Goal: Task Accomplishment & Management: Manage account settings

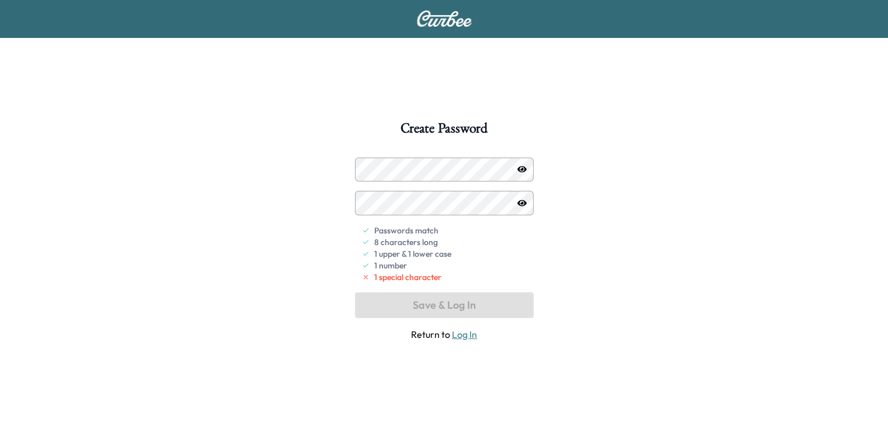
click at [522, 206] on icon "button" at bounding box center [522, 203] width 9 height 9
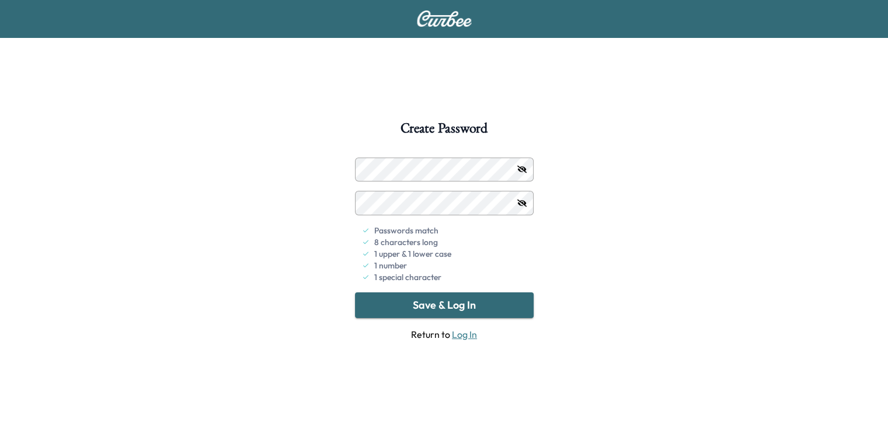
click at [445, 303] on button "Save & Log In" at bounding box center [444, 306] width 179 height 26
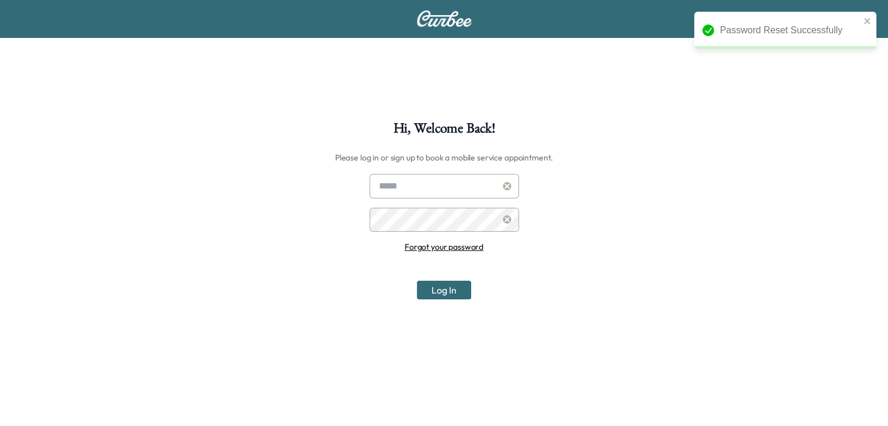
click at [422, 185] on input "text" at bounding box center [445, 186] width 150 height 25
type input "**********"
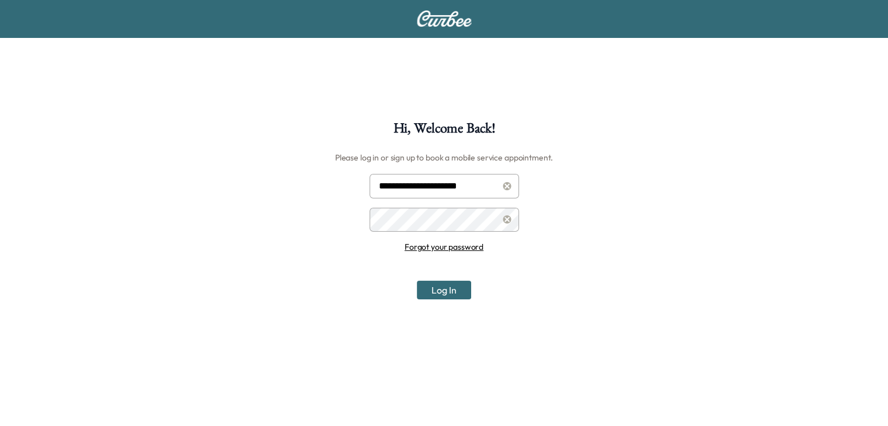
click at [450, 291] on button "Log In" at bounding box center [444, 290] width 54 height 19
click at [450, 290] on button "Log In" at bounding box center [444, 290] width 54 height 19
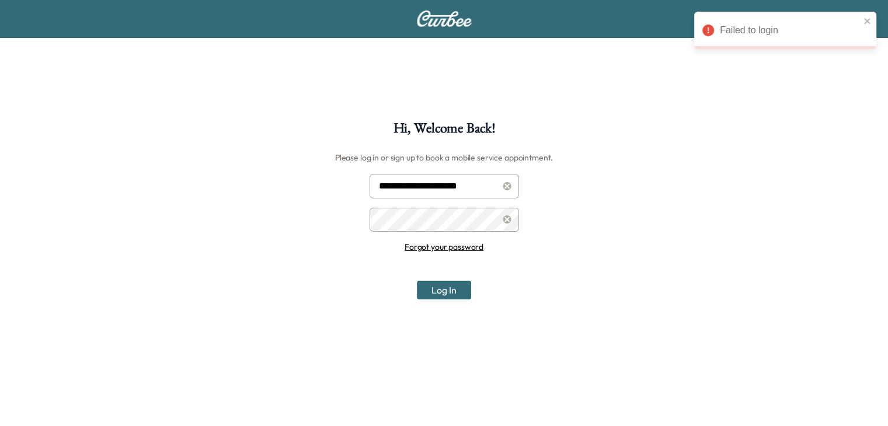
click at [484, 187] on input "**********" at bounding box center [445, 186] width 150 height 25
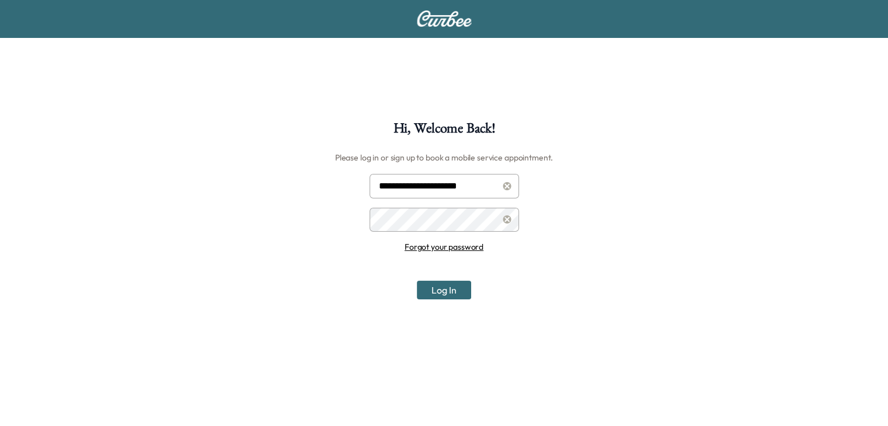
click at [505, 218] on icon at bounding box center [507, 220] width 9 height 8
click at [447, 293] on button "Log In" at bounding box center [444, 290] width 54 height 19
click at [439, 248] on link "Forgot your password" at bounding box center [444, 247] width 79 height 11
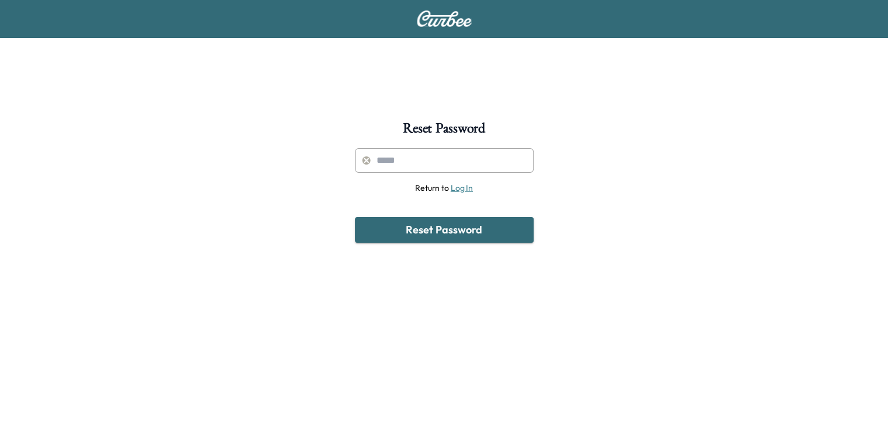
click at [414, 162] on input "text" at bounding box center [444, 160] width 179 height 25
type input "**********"
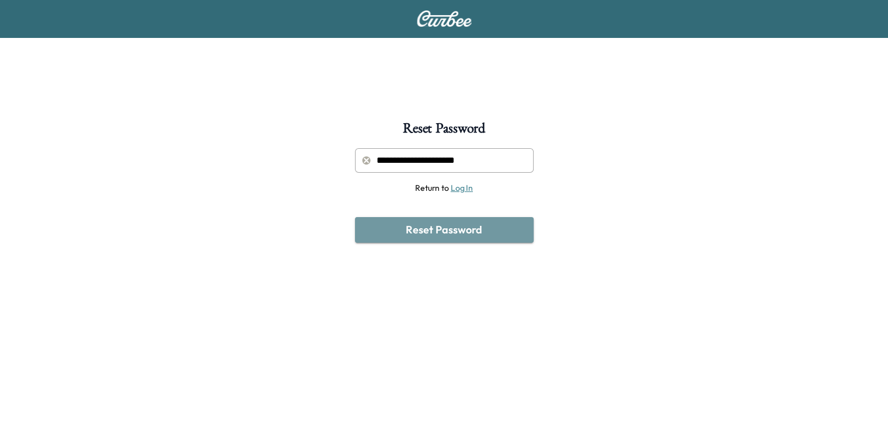
click at [441, 227] on button "Reset Password" at bounding box center [444, 230] width 179 height 26
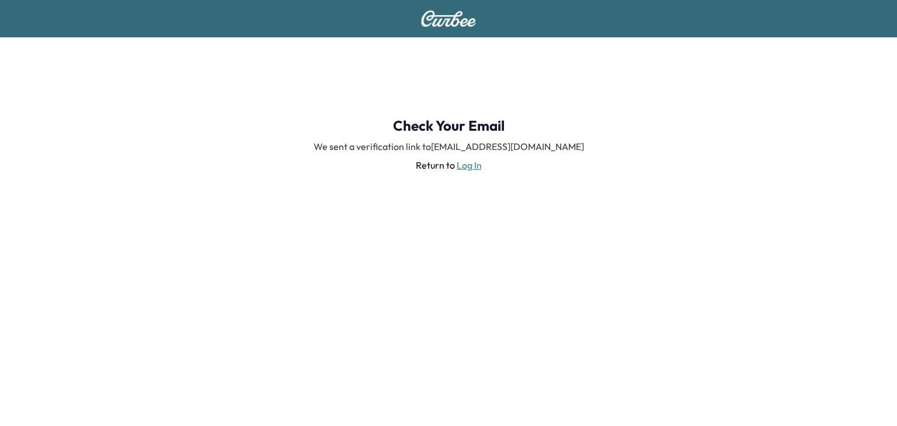
click at [468, 164] on link "Log In" at bounding box center [469, 165] width 25 height 12
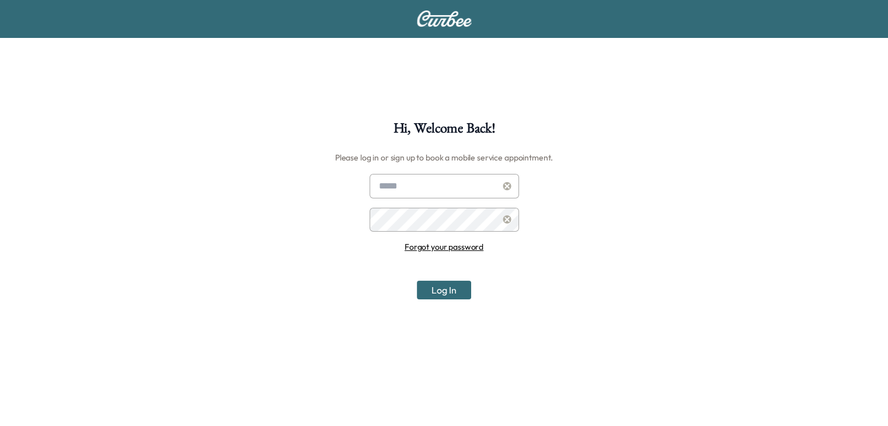
click at [409, 179] on input "text" at bounding box center [445, 186] width 150 height 25
click at [491, 186] on input "**********" at bounding box center [445, 186] width 150 height 25
type input "*"
click at [453, 164] on h6 "Please log in or sign up to book a mobile service appointment." at bounding box center [444, 157] width 218 height 19
click at [450, 185] on input "text" at bounding box center [445, 186] width 150 height 25
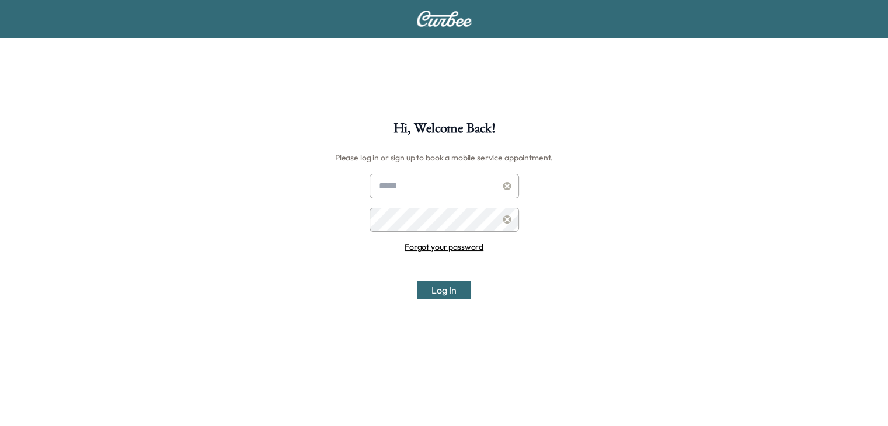
type input "**********"
click at [445, 246] on link "Forgot your password" at bounding box center [444, 247] width 79 height 11
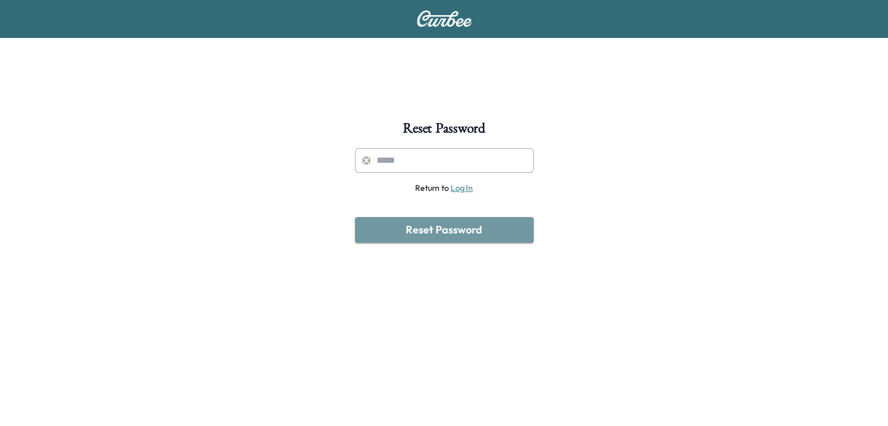
click at [439, 232] on button "Reset Password" at bounding box center [444, 230] width 179 height 26
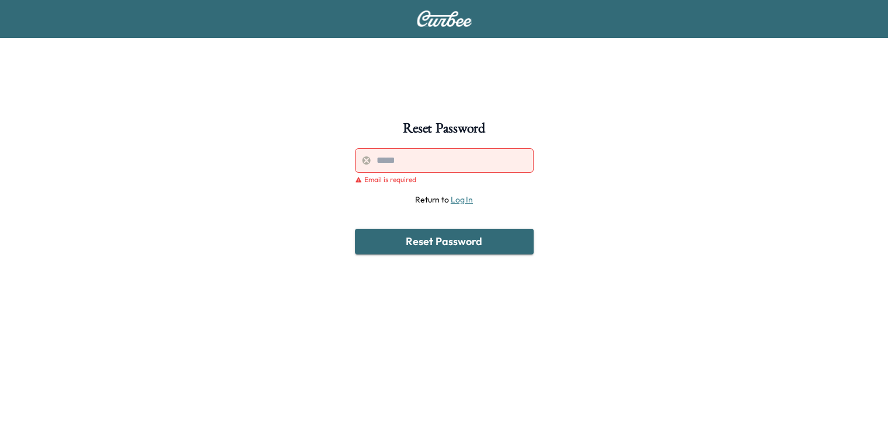
click at [393, 166] on input "text" at bounding box center [444, 160] width 179 height 25
type input "**********"
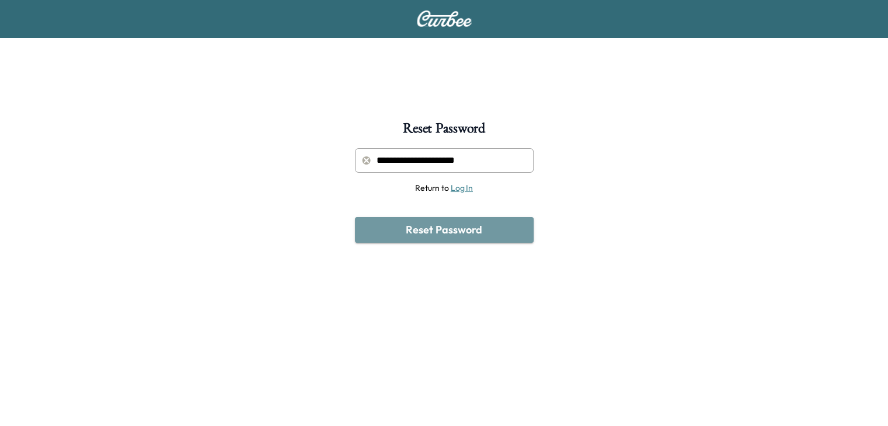
click at [433, 235] on button "Reset Password" at bounding box center [444, 230] width 179 height 26
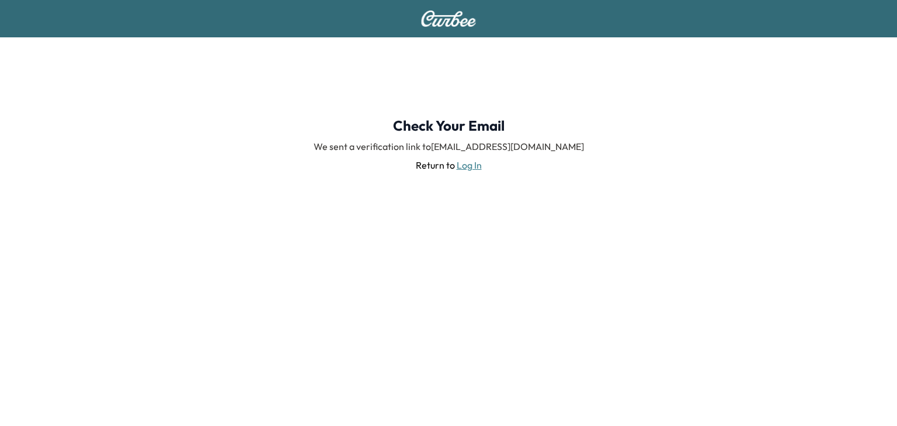
click at [475, 161] on link "Log In" at bounding box center [469, 165] width 25 height 12
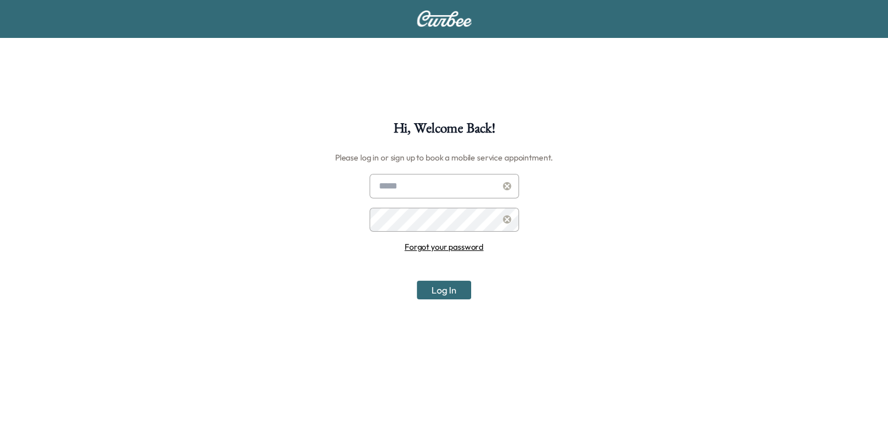
click at [432, 186] on input "text" at bounding box center [445, 186] width 150 height 25
type input "**********"
click at [440, 293] on button "Log In" at bounding box center [444, 290] width 54 height 19
click at [442, 286] on button "Log In" at bounding box center [444, 290] width 54 height 19
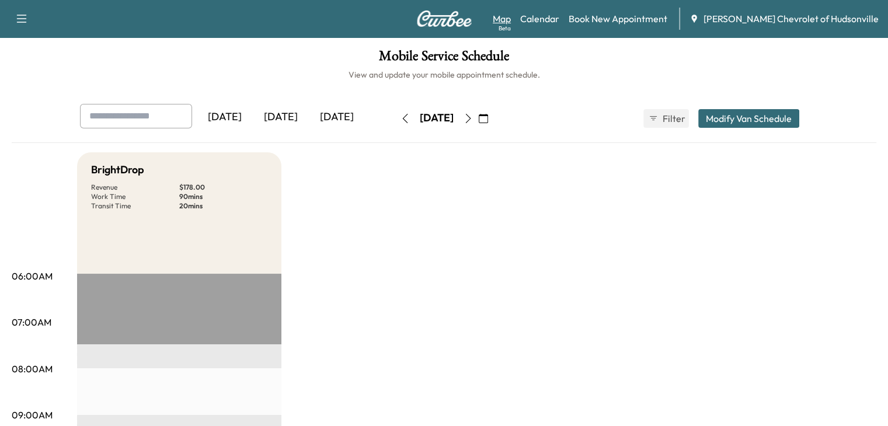
click at [511, 13] on link "Map Beta" at bounding box center [502, 19] width 18 height 14
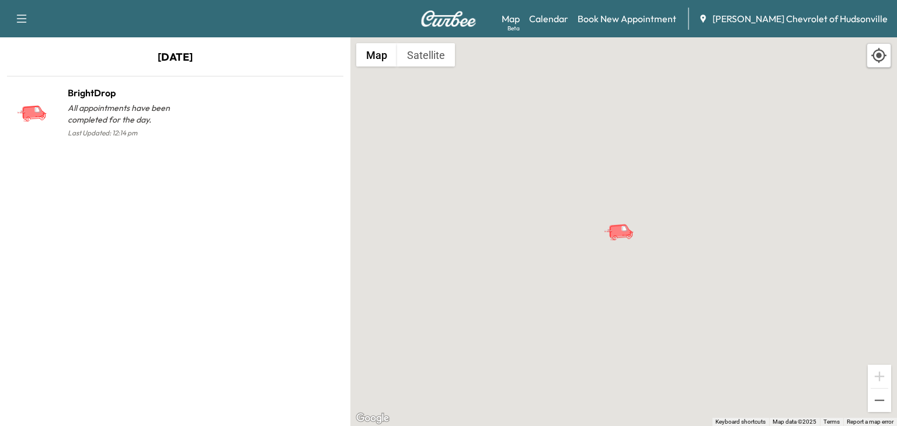
click at [432, 64] on button "Satellite" at bounding box center [426, 54] width 58 height 23
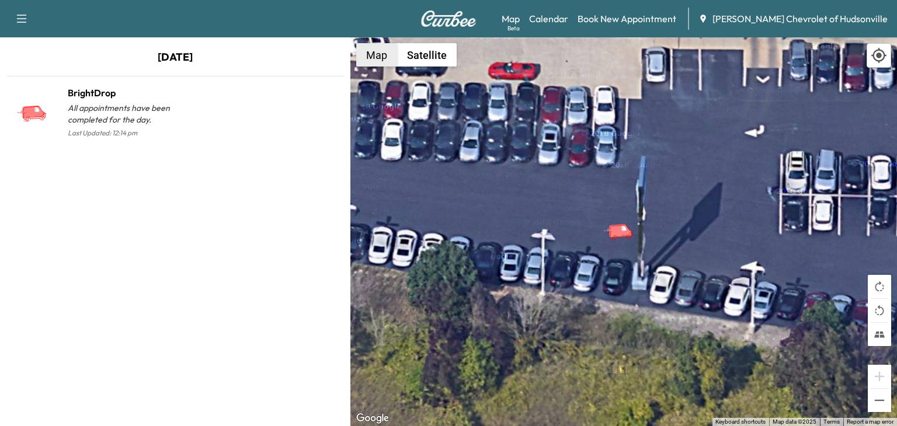
click at [372, 60] on button "Map" at bounding box center [376, 54] width 41 height 23
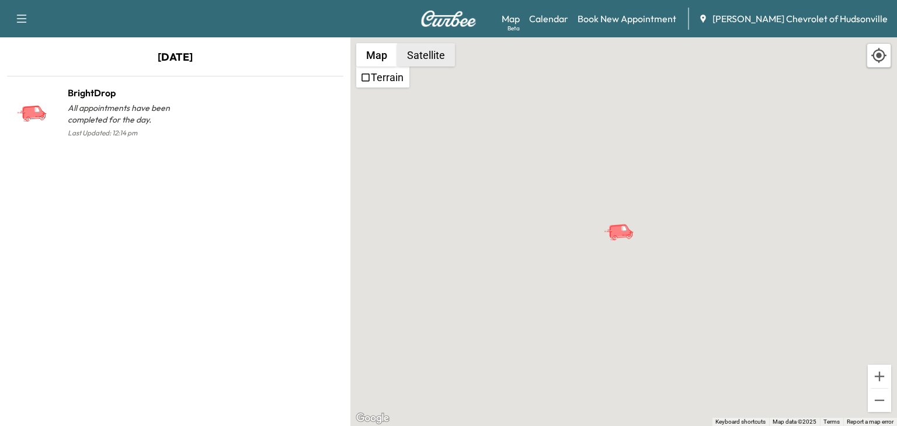
click at [428, 52] on button "Satellite" at bounding box center [426, 54] width 58 height 23
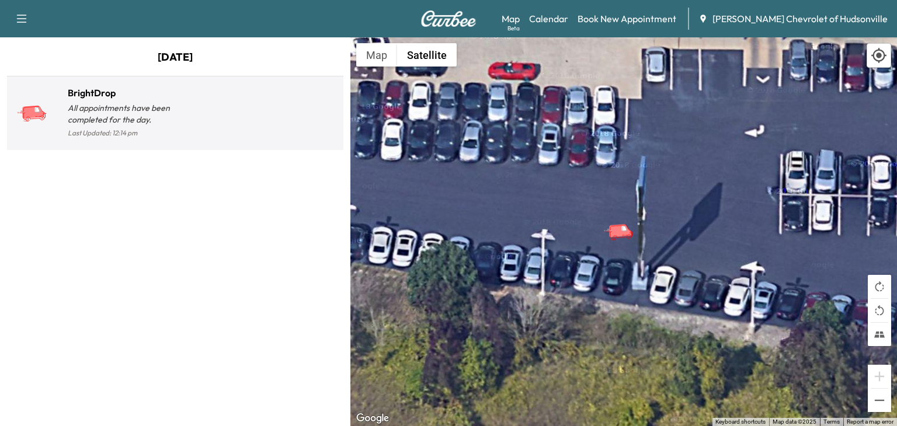
click at [88, 115] on p "All appointments have been completed for the day." at bounding box center [121, 113] width 107 height 23
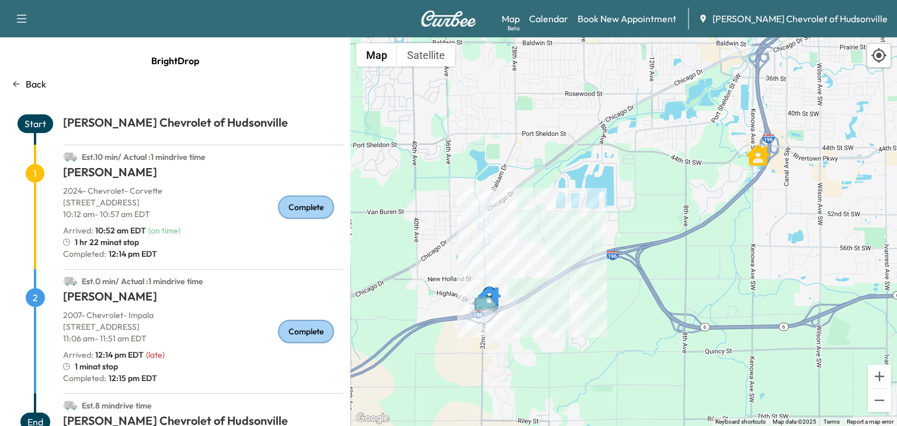
click at [485, 311] on icon "Van" at bounding box center [488, 304] width 41 height 20
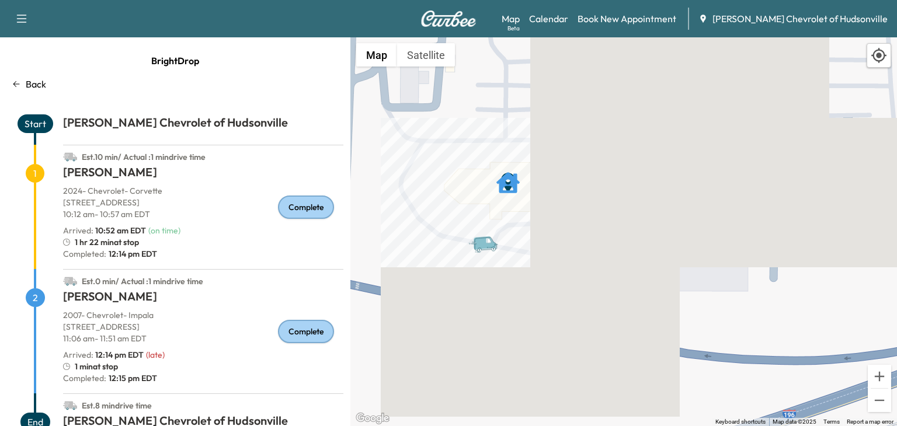
drag, startPoint x: 530, startPoint y: 207, endPoint x: 543, endPoint y: 314, distance: 107.0
click at [543, 314] on div "To activate drag with keyboard, press Alt + Enter. Once in keyboard drag state,…" at bounding box center [623, 231] width 547 height 389
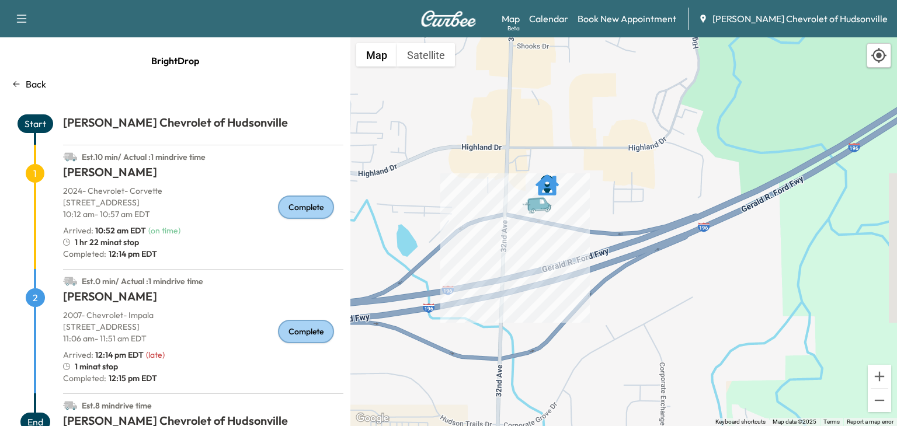
drag, startPoint x: 533, startPoint y: 341, endPoint x: 553, endPoint y: 260, distance: 83.2
click at [553, 260] on div "To activate drag with keyboard, press Alt + Enter. Once in keyboard drag state,…" at bounding box center [623, 231] width 547 height 389
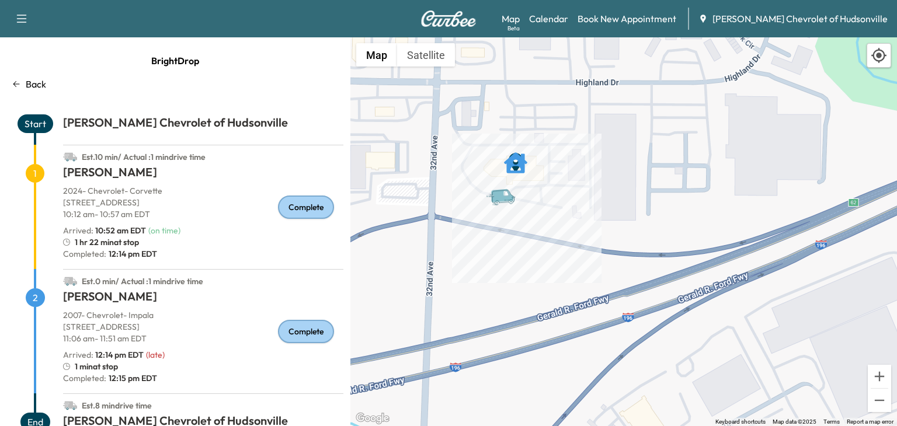
drag, startPoint x: 584, startPoint y: 145, endPoint x: 558, endPoint y: 196, distance: 56.9
click at [558, 196] on div "To activate drag with keyboard, press Alt + Enter. Once in keyboard drag state,…" at bounding box center [623, 231] width 547 height 389
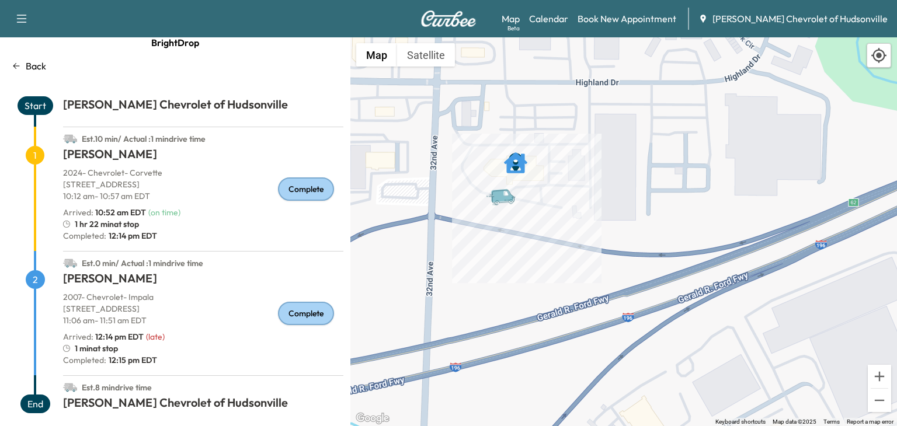
scroll to position [28, 0]
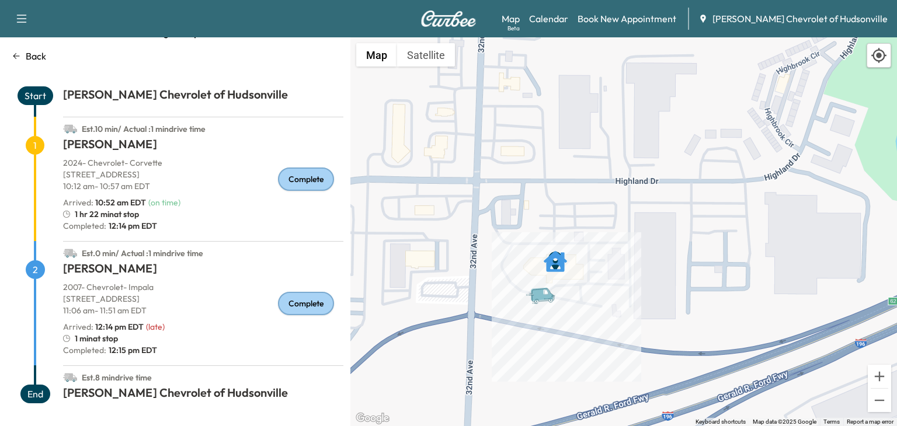
drag, startPoint x: 488, startPoint y: 216, endPoint x: 534, endPoint y: 329, distance: 122.0
click at [534, 329] on div "To activate drag with keyboard, press Alt + Enter. Once in keyboard drag state,…" at bounding box center [623, 231] width 547 height 389
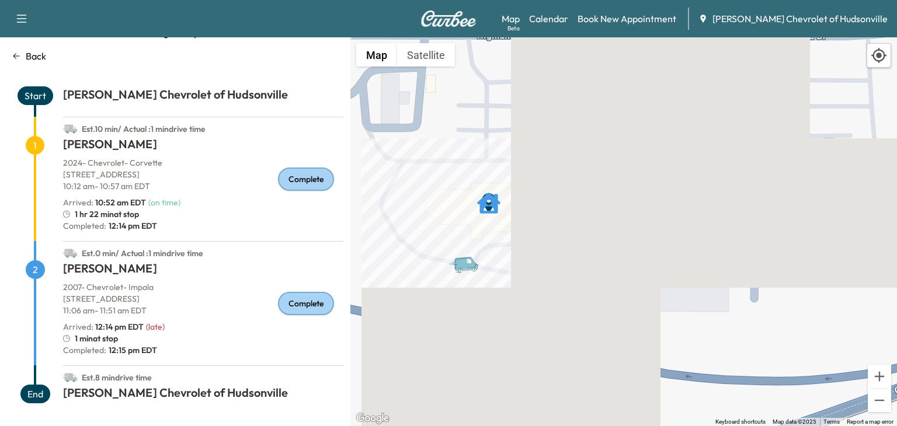
scroll to position [0, 0]
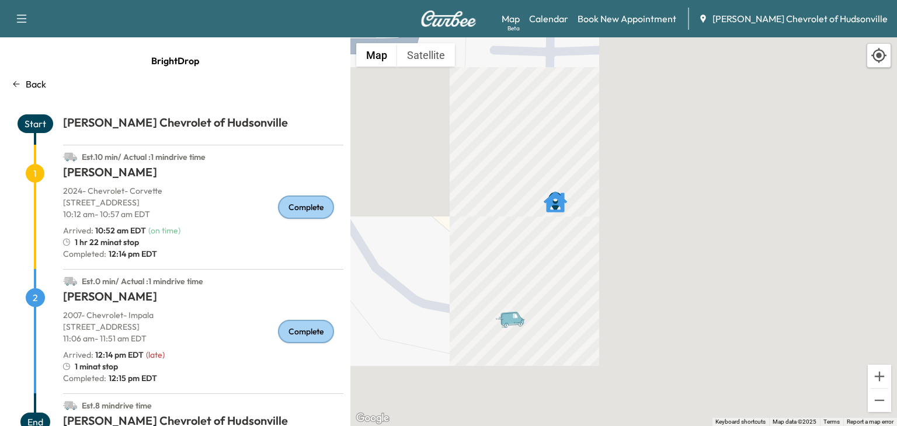
drag, startPoint x: 444, startPoint y: 220, endPoint x: 495, endPoint y: 237, distance: 53.9
click at [495, 237] on div "To activate drag with keyboard, press Alt + Enter. Once in keyboard drag state,…" at bounding box center [623, 231] width 547 height 389
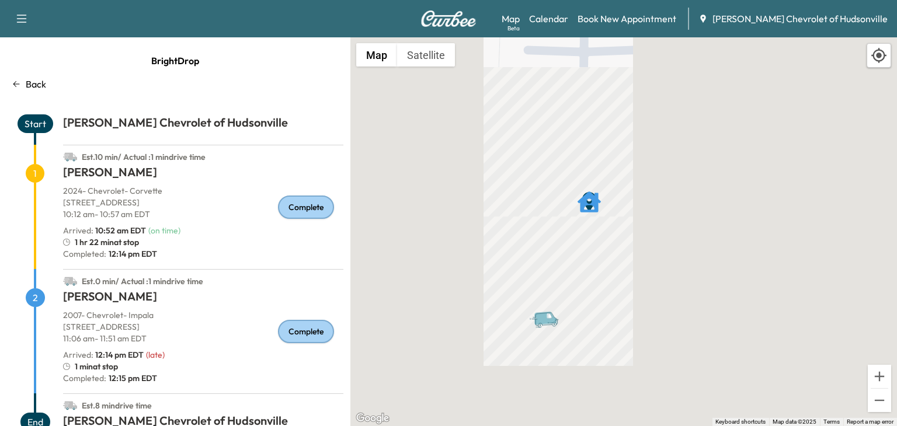
drag, startPoint x: 547, startPoint y: 239, endPoint x: 692, endPoint y: 245, distance: 145.5
click at [692, 245] on div "To activate drag with keyboard, press Alt + Enter. Once in keyboard drag state,…" at bounding box center [623, 231] width 547 height 389
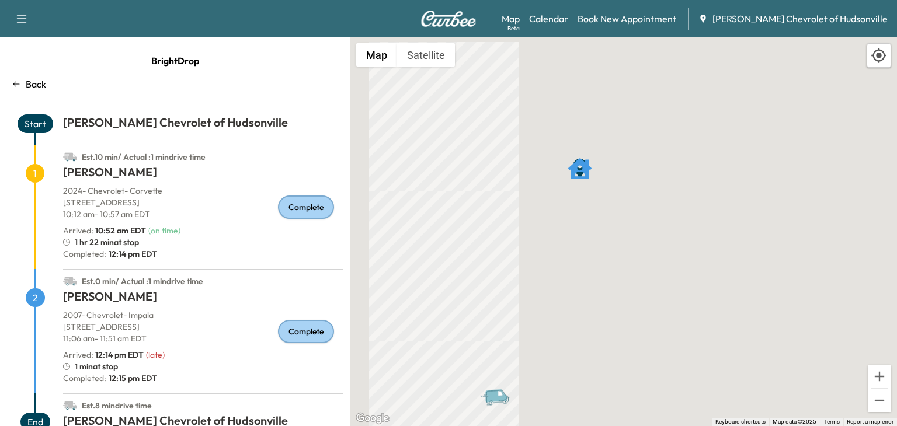
drag, startPoint x: 624, startPoint y: 256, endPoint x: 720, endPoint y: 259, distance: 95.8
click at [720, 259] on div "To activate drag with keyboard, press Alt + Enter. Once in keyboard drag state,…" at bounding box center [623, 231] width 547 height 389
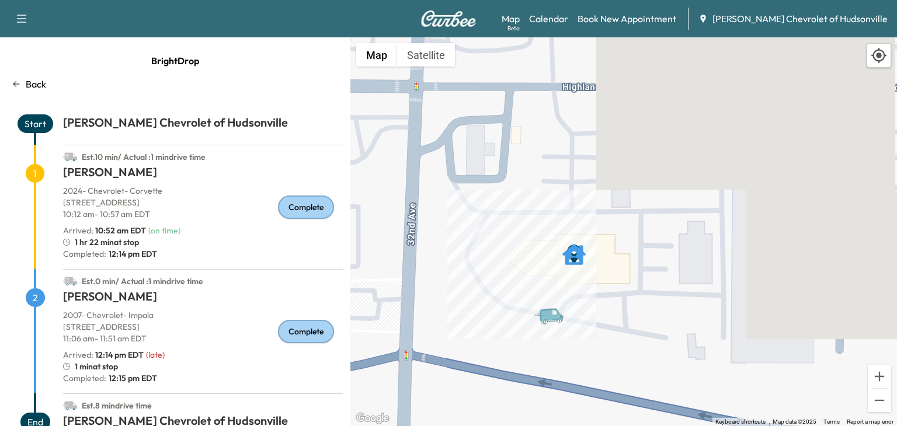
drag, startPoint x: 659, startPoint y: 242, endPoint x: 523, endPoint y: 308, distance: 151.5
click at [523, 308] on div "To activate drag with keyboard, press Alt + Enter. Once in keyboard drag state,…" at bounding box center [623, 231] width 547 height 389
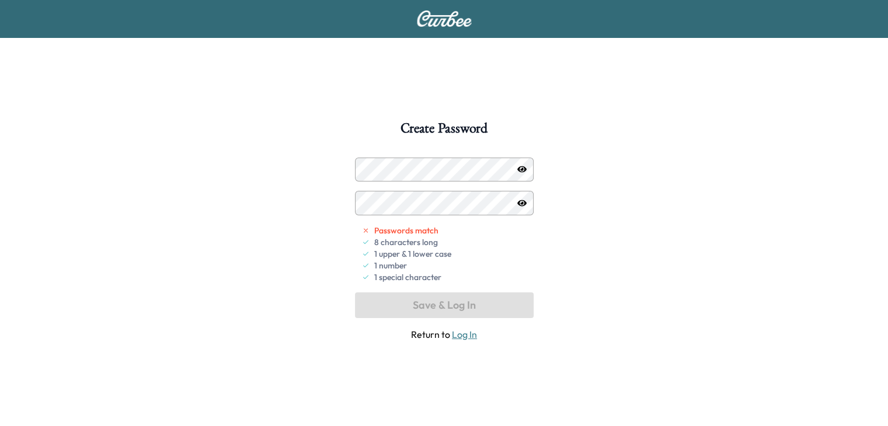
click at [523, 169] on icon "button" at bounding box center [522, 169] width 9 height 9
click at [313, 171] on div "Create Password Passwords match 8 characters long 1 upper & 1 lower case 1 numb…" at bounding box center [444, 334] width 888 height 426
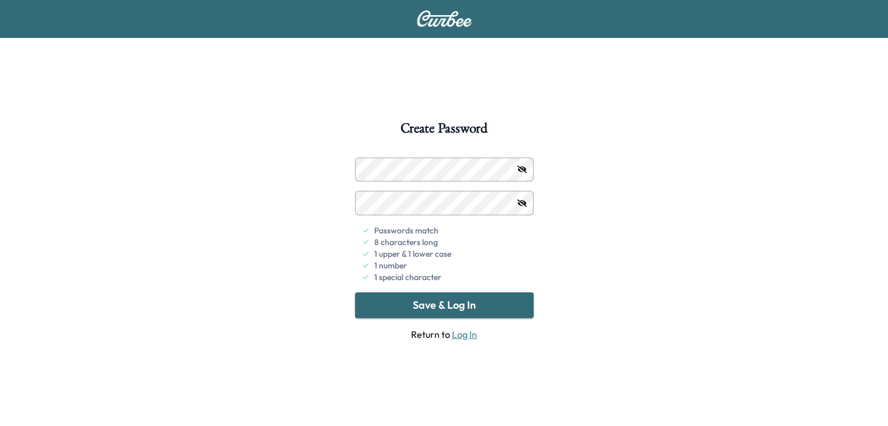
click at [442, 306] on button "Save & Log In" at bounding box center [444, 306] width 179 height 26
click at [522, 169] on icon "button" at bounding box center [522, 170] width 9 height 8
click at [520, 171] on icon "button" at bounding box center [522, 169] width 9 height 9
click at [523, 202] on icon "button" at bounding box center [522, 204] width 9 height 8
click at [459, 307] on button "Save & Log In" at bounding box center [444, 306] width 179 height 26
